Goal: Task Accomplishment & Management: Use online tool/utility

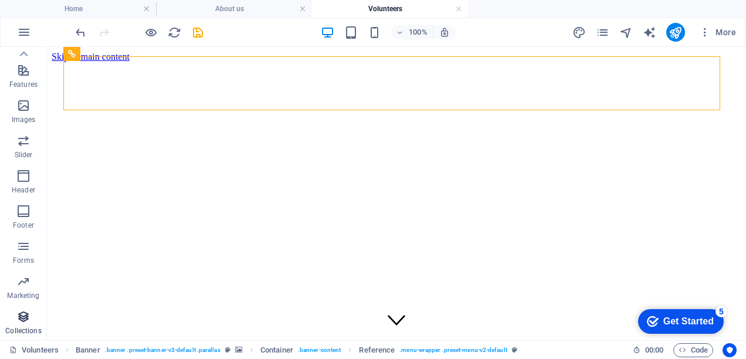
click at [28, 319] on icon "button" at bounding box center [23, 317] width 14 height 14
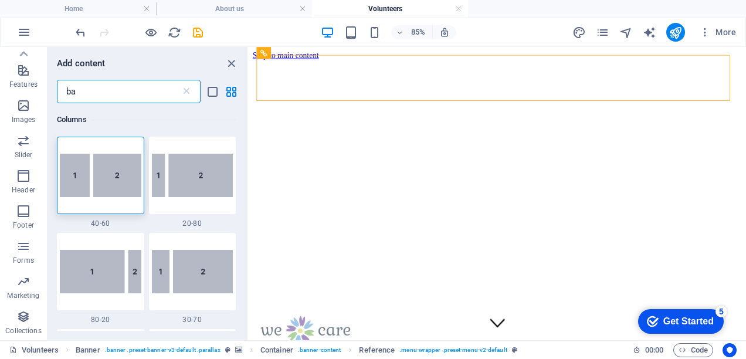
type input "b"
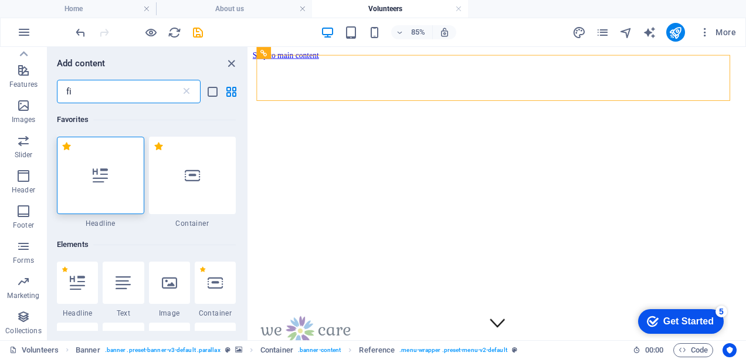
type input "f"
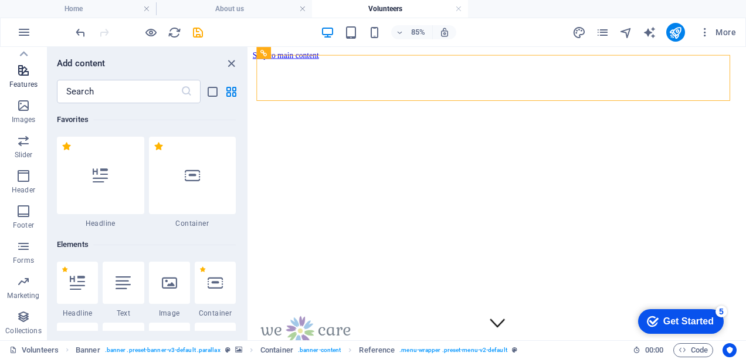
click at [25, 81] on p "Features" at bounding box center [23, 84] width 28 height 9
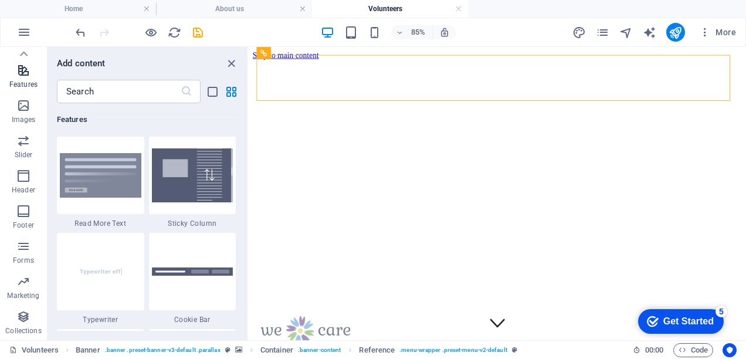
scroll to position [4573, 0]
click at [33, 270] on button "Marketing" at bounding box center [23, 287] width 47 height 35
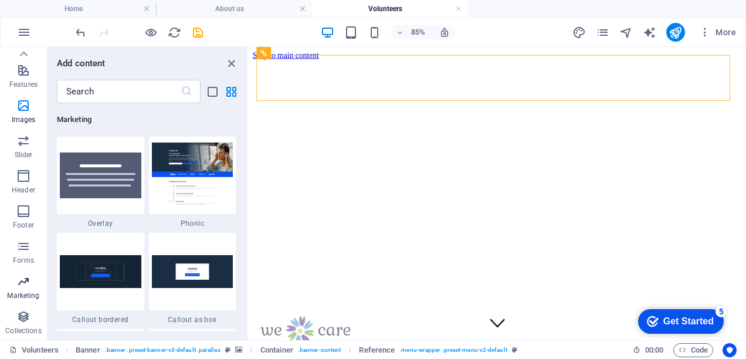
scroll to position [9555, 0]
click at [31, 262] on p "Forms" at bounding box center [23, 260] width 21 height 9
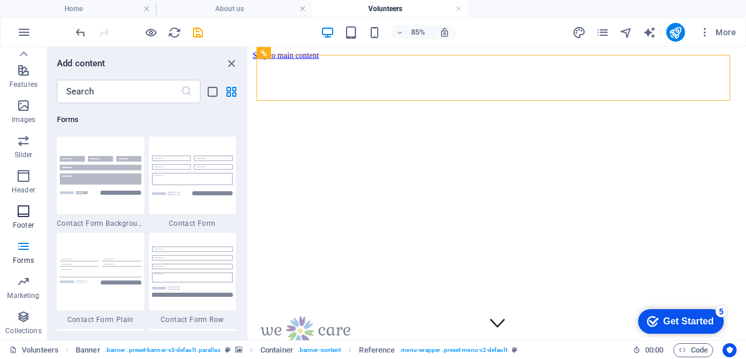
click at [26, 220] on span "Footer" at bounding box center [23, 218] width 47 height 28
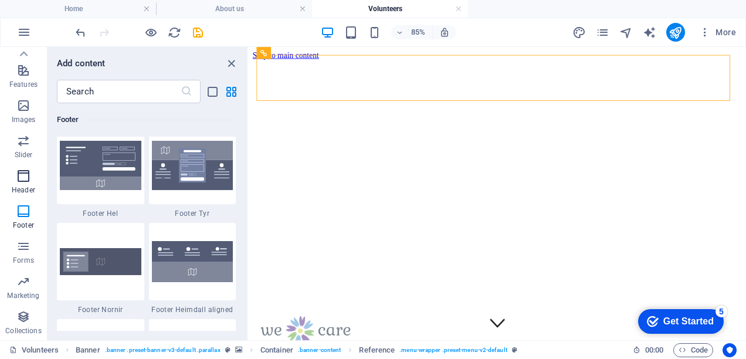
scroll to position [7765, 0]
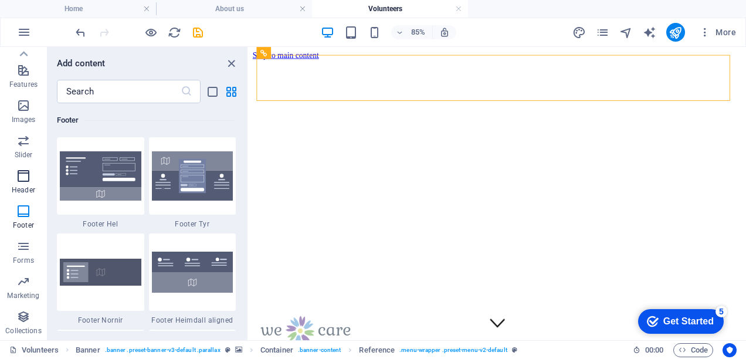
click at [29, 184] on span "Header" at bounding box center [23, 183] width 47 height 28
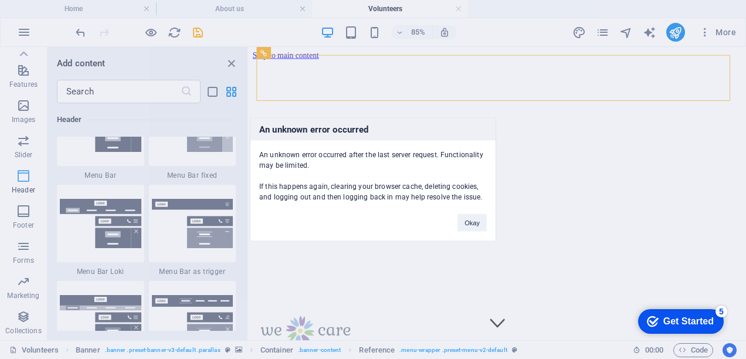
scroll to position [7064, 0]
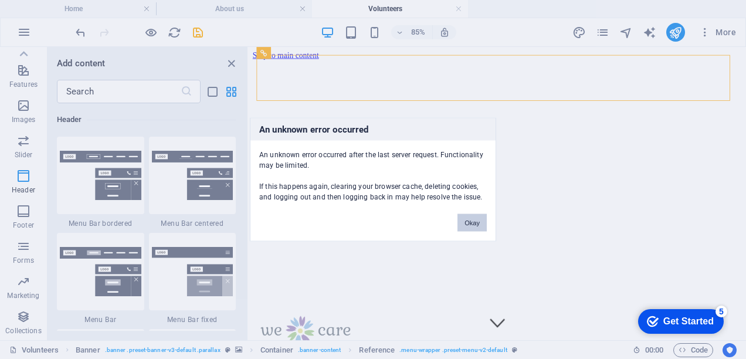
click at [472, 222] on button "Okay" at bounding box center [472, 223] width 29 height 18
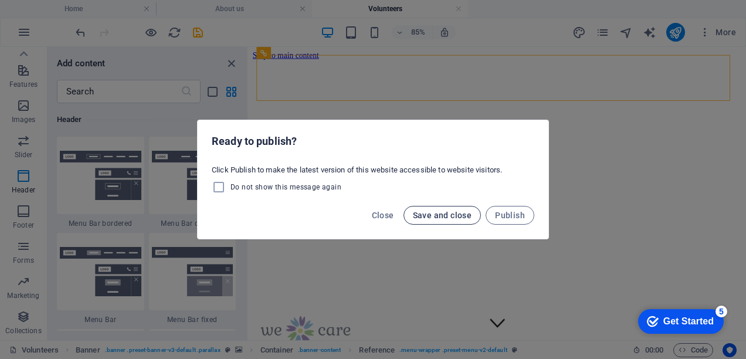
click at [438, 216] on span "Save and close" at bounding box center [442, 215] width 59 height 9
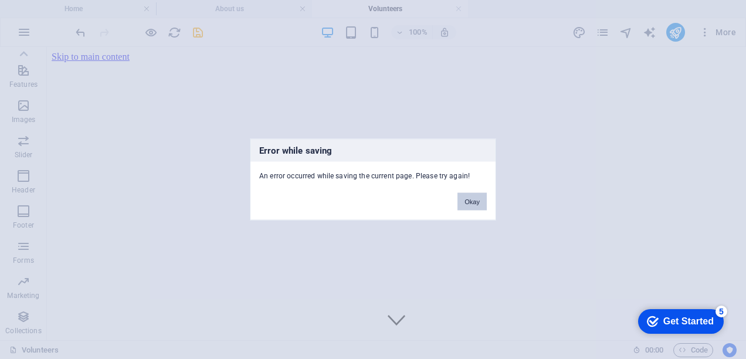
click at [467, 202] on button "Okay" at bounding box center [472, 202] width 29 height 18
